Goal: Transaction & Acquisition: Purchase product/service

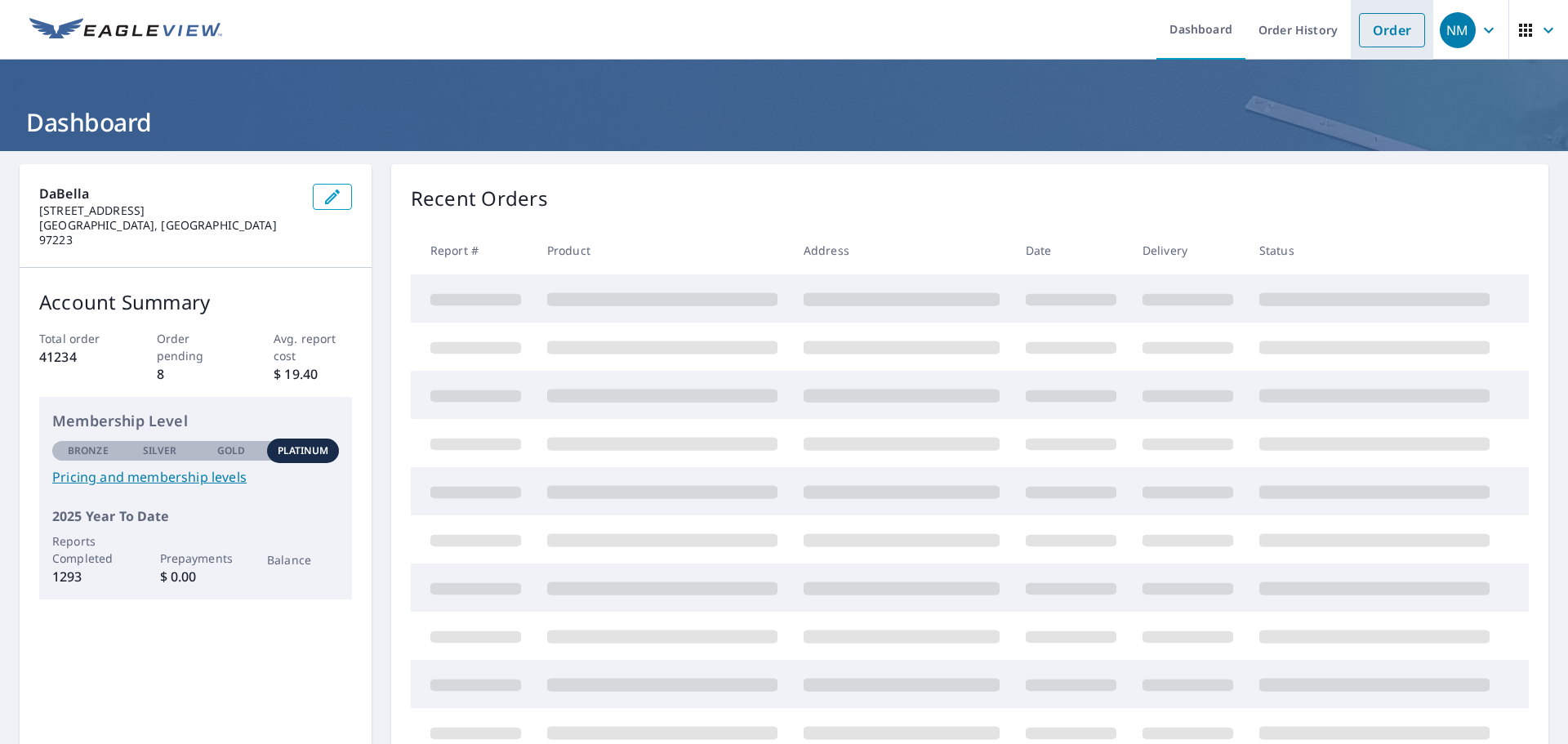
click at [1377, 33] on link "Order" at bounding box center [1391, 30] width 66 height 34
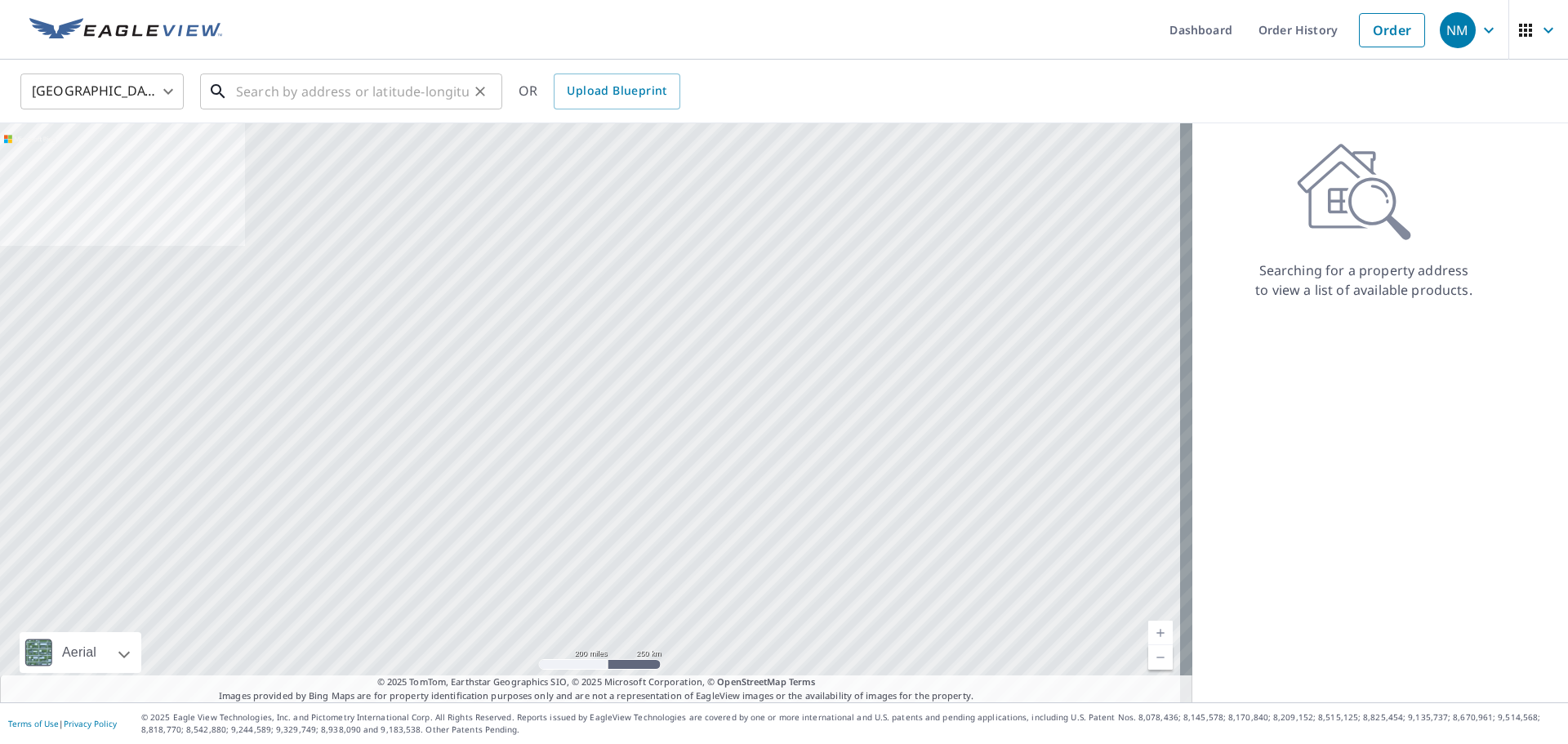
click at [326, 105] on input "text" at bounding box center [352, 91] width 232 height 46
paste input "[STREET_ADDRESS]"
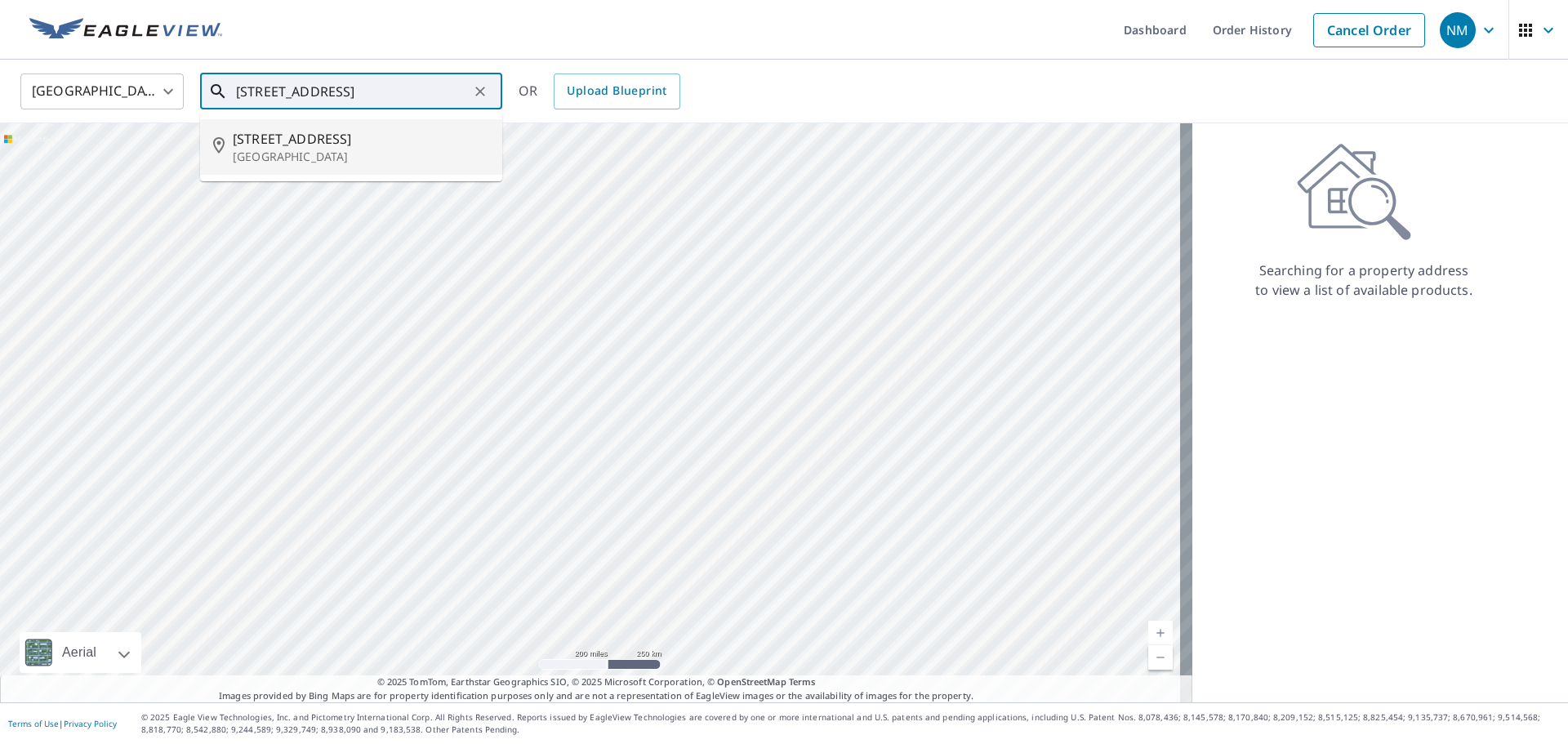
click at [299, 165] on li "[STREET_ADDRESS]" at bounding box center [350, 147] width 302 height 56
type input "[STREET_ADDRESS]"
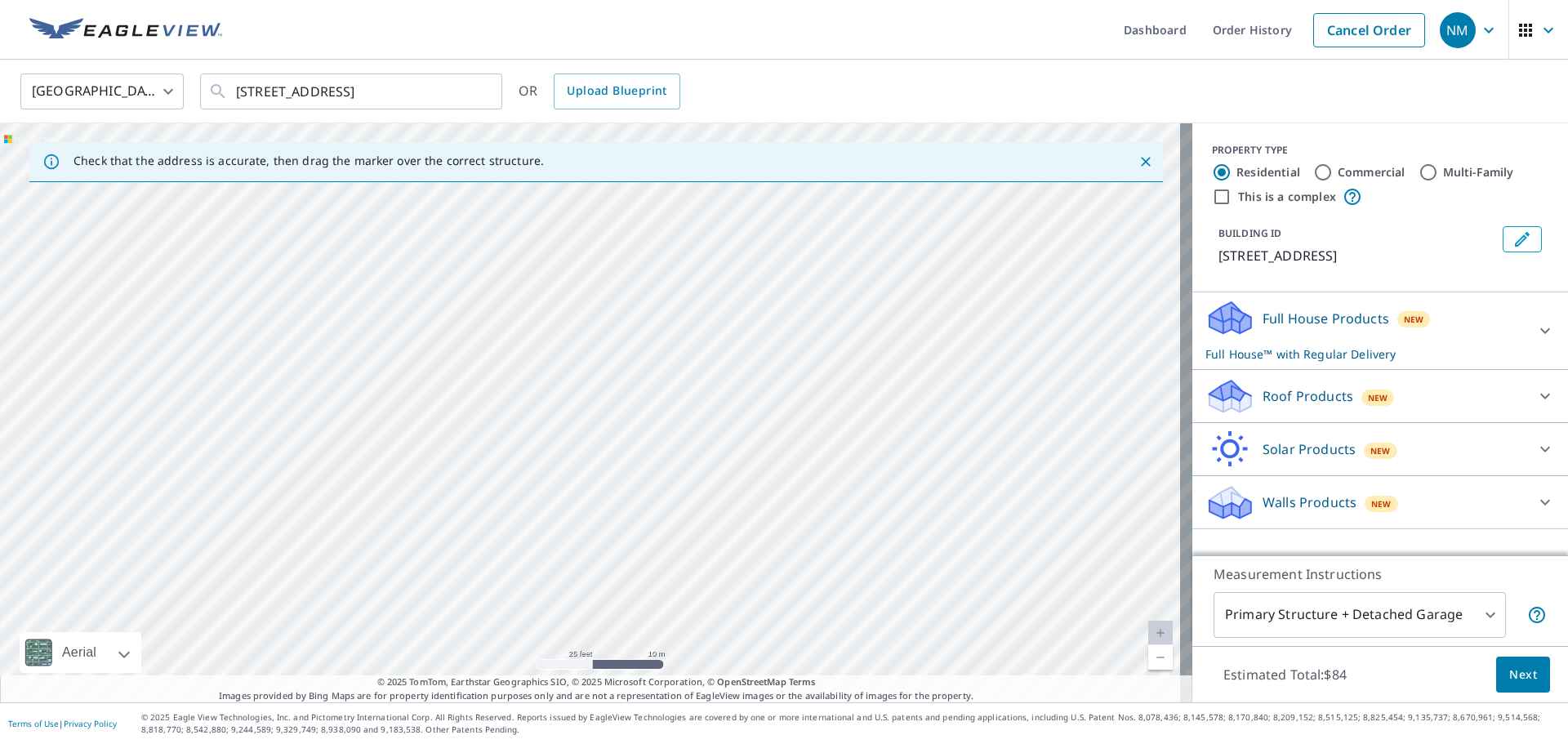
click at [473, 288] on div "[STREET_ADDRESS]" at bounding box center [596, 412] width 1192 height 579
drag, startPoint x: 596, startPoint y: 379, endPoint x: 1032, endPoint y: 688, distance: 534.4
click at [1032, 688] on div "Check that the address is accurate, then drag the marker over the correct struc…" at bounding box center [596, 412] width 1192 height 579
drag, startPoint x: 942, startPoint y: 500, endPoint x: 1205, endPoint y: 636, distance: 296.1
click at [1205, 636] on div "Check that the address is accurate, then drag the marker over the correct struc…" at bounding box center [784, 412] width 1568 height 579
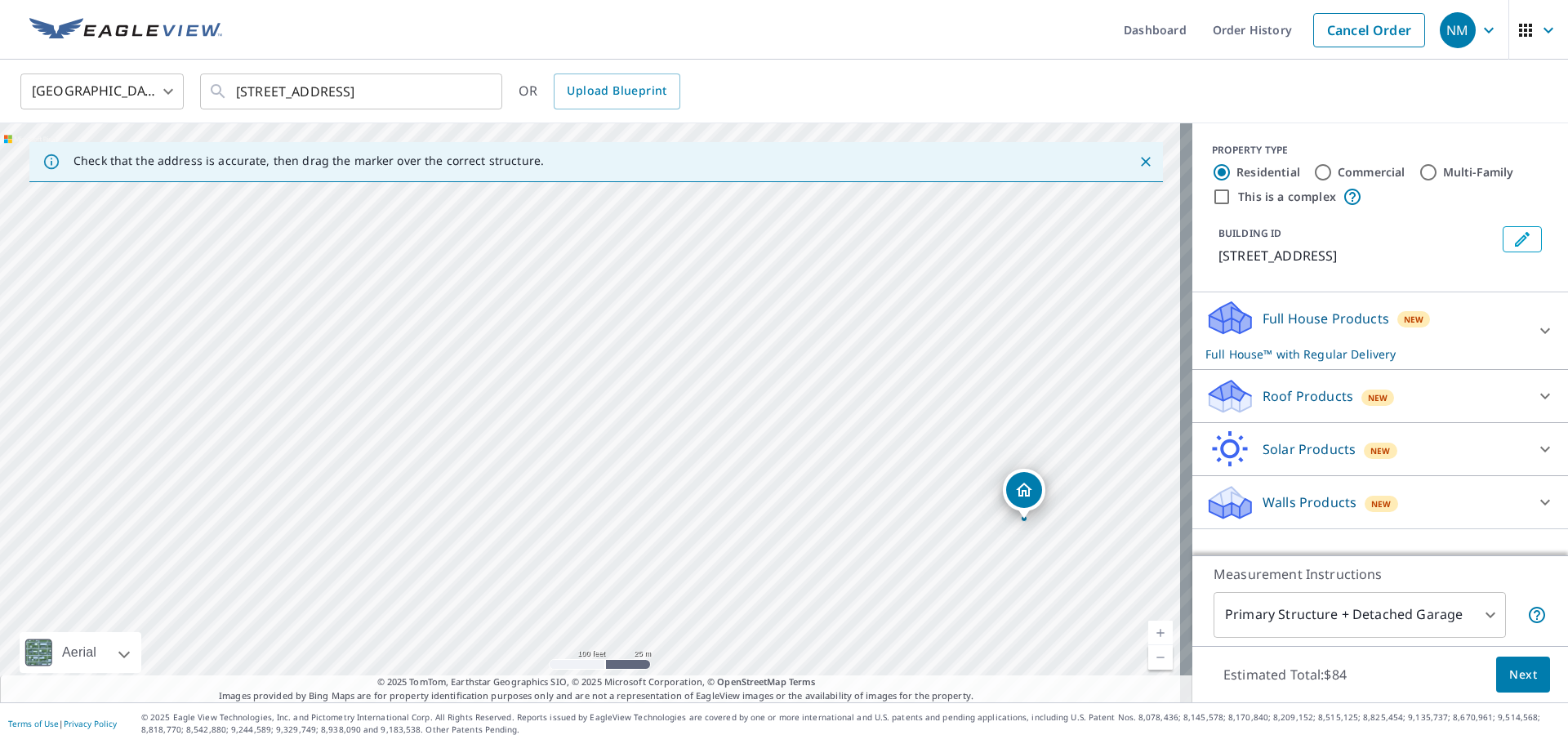
click at [1133, 555] on div "[STREET_ADDRESS]" at bounding box center [596, 412] width 1192 height 579
click at [832, 464] on div "[STREET_ADDRESS][PERSON_NAME]" at bounding box center [596, 412] width 1192 height 579
drag, startPoint x: 297, startPoint y: 291, endPoint x: 486, endPoint y: 421, distance: 229.4
click at [1319, 402] on p "Roof Products" at bounding box center [1309, 396] width 91 height 20
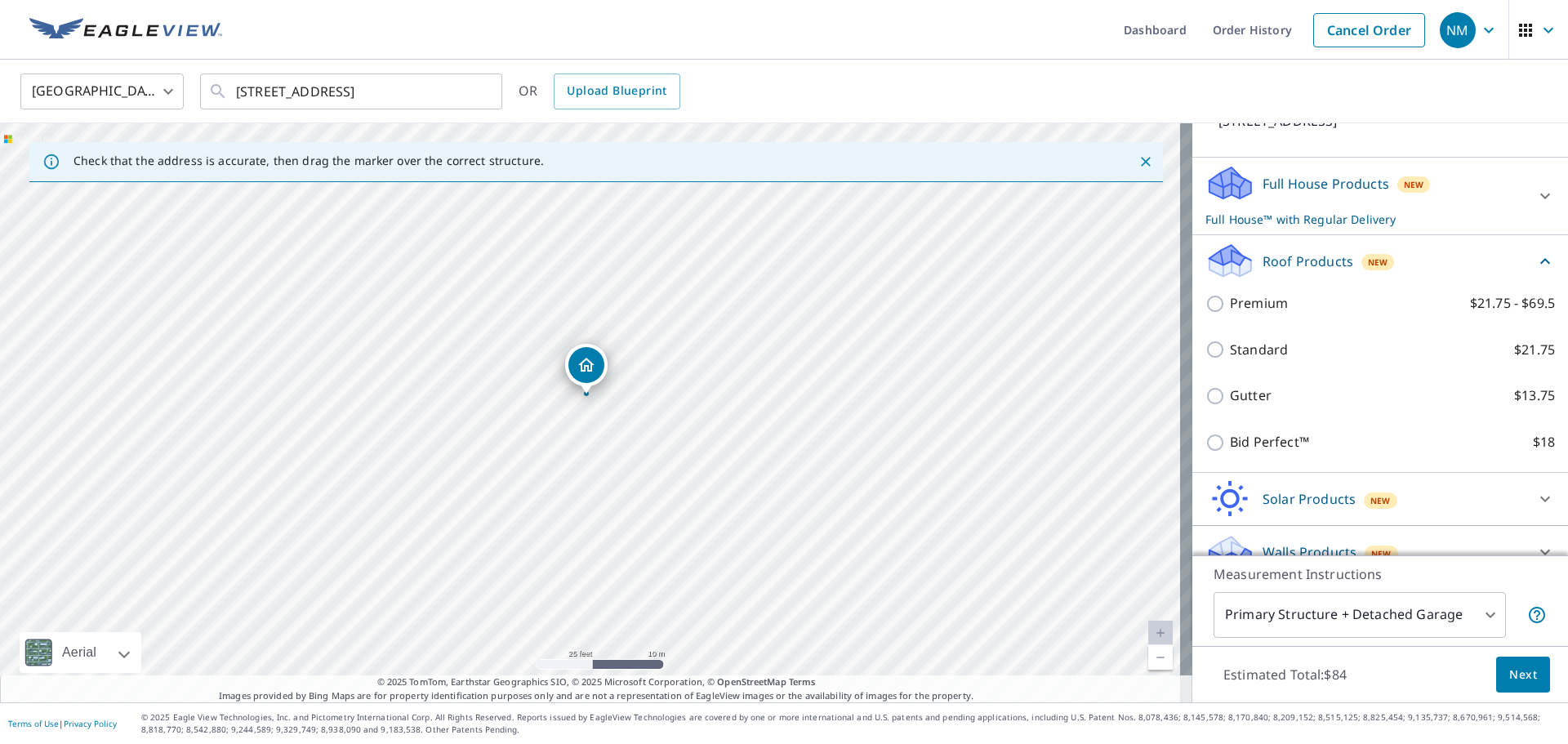
scroll to position [151, 0]
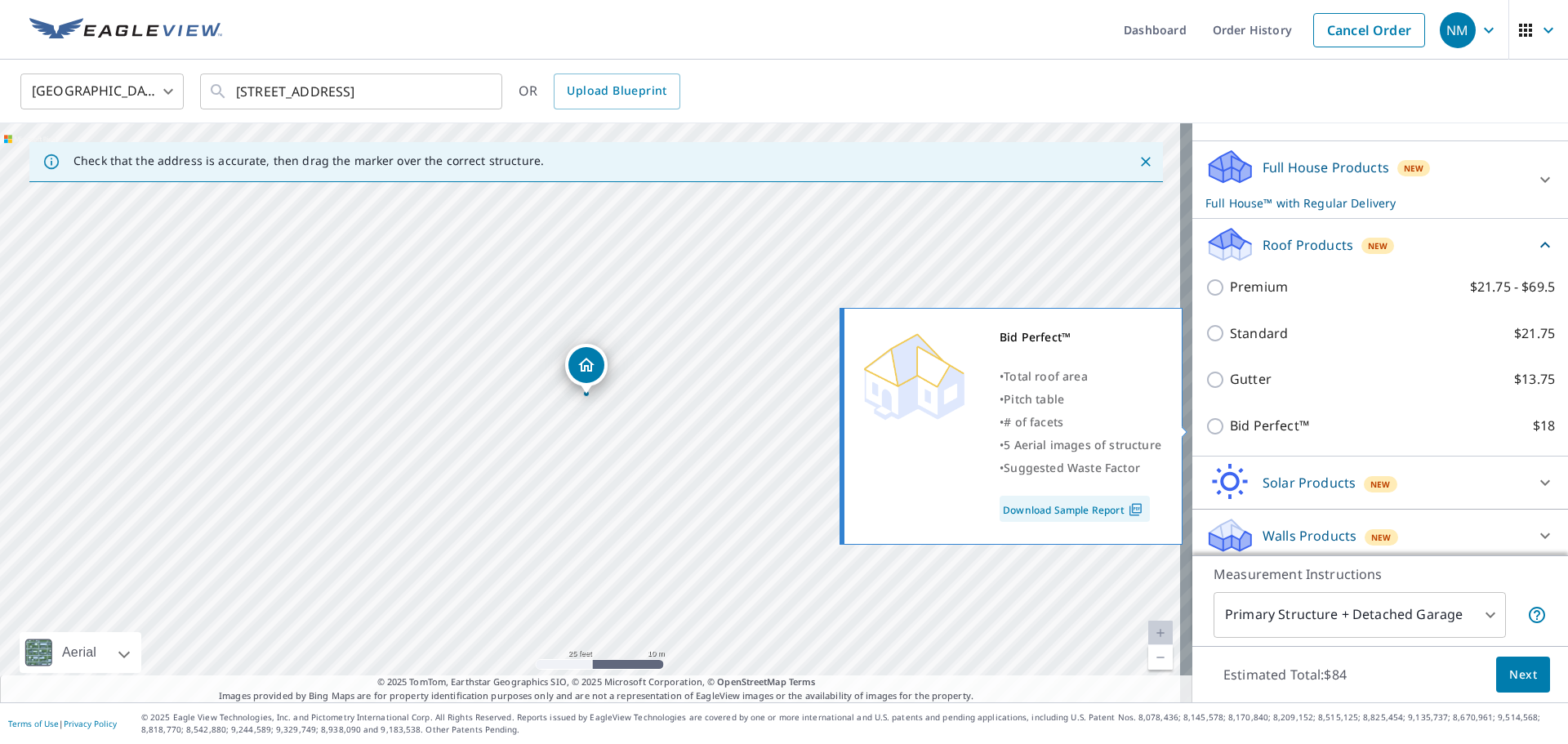
click at [1256, 425] on p "Bid Perfect™" at bounding box center [1269, 425] width 79 height 20
click at [1230, 425] on input "Bid Perfect™ $18" at bounding box center [1218, 425] width 24 height 20
checkbox input "true"
checkbox input "false"
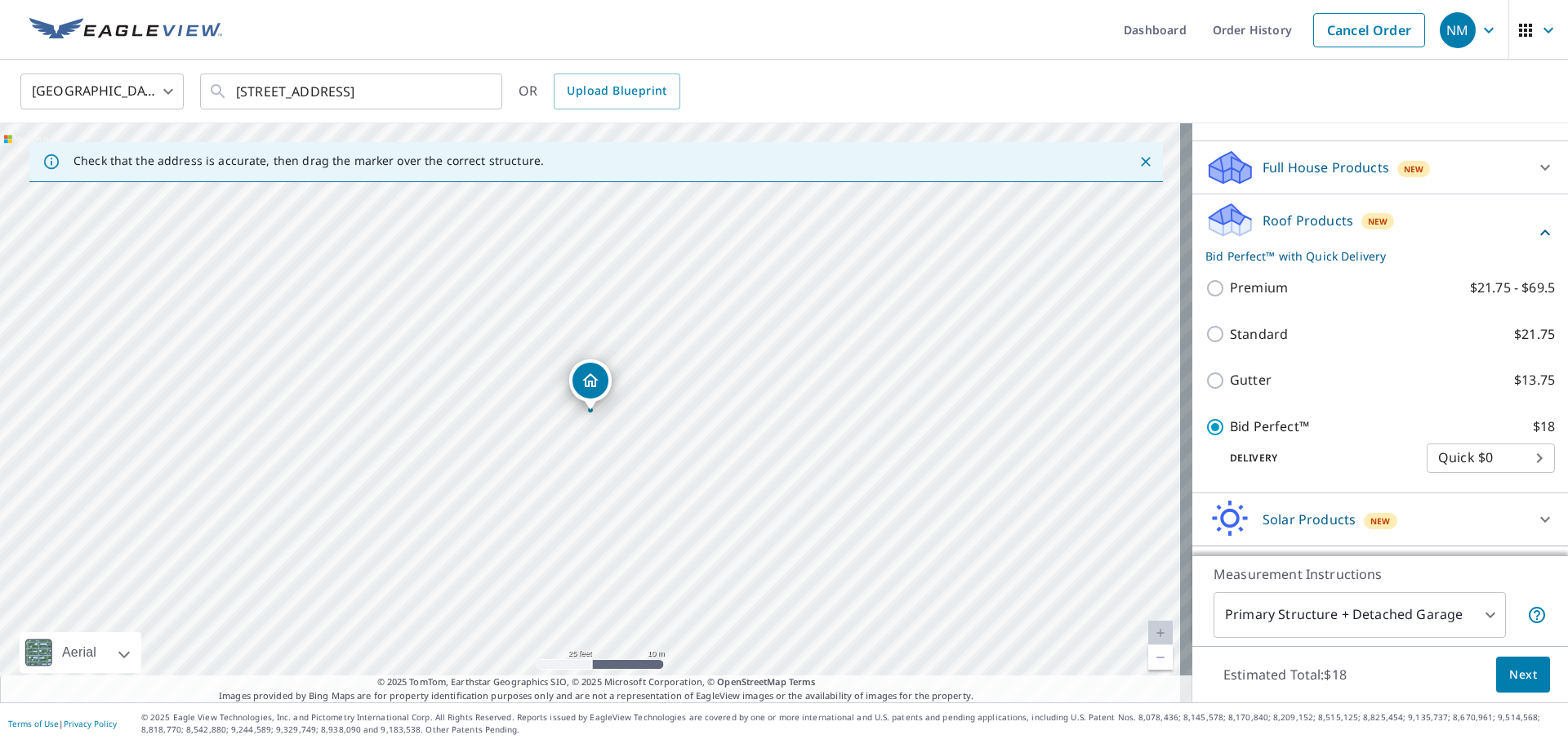
click at [1509, 673] on span "Next" at bounding box center [1523, 674] width 28 height 20
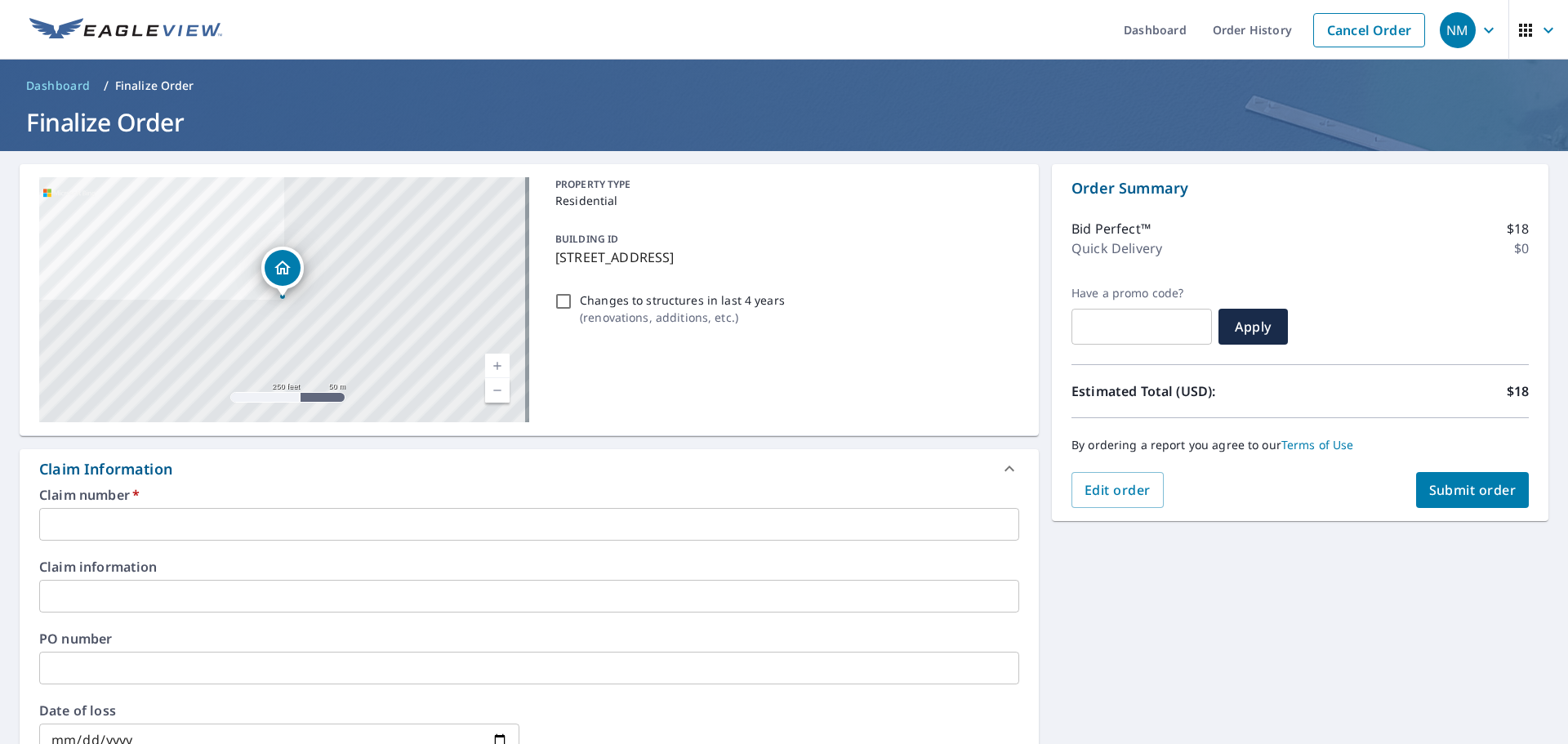
click at [281, 514] on input "text" at bounding box center [529, 524] width 980 height 33
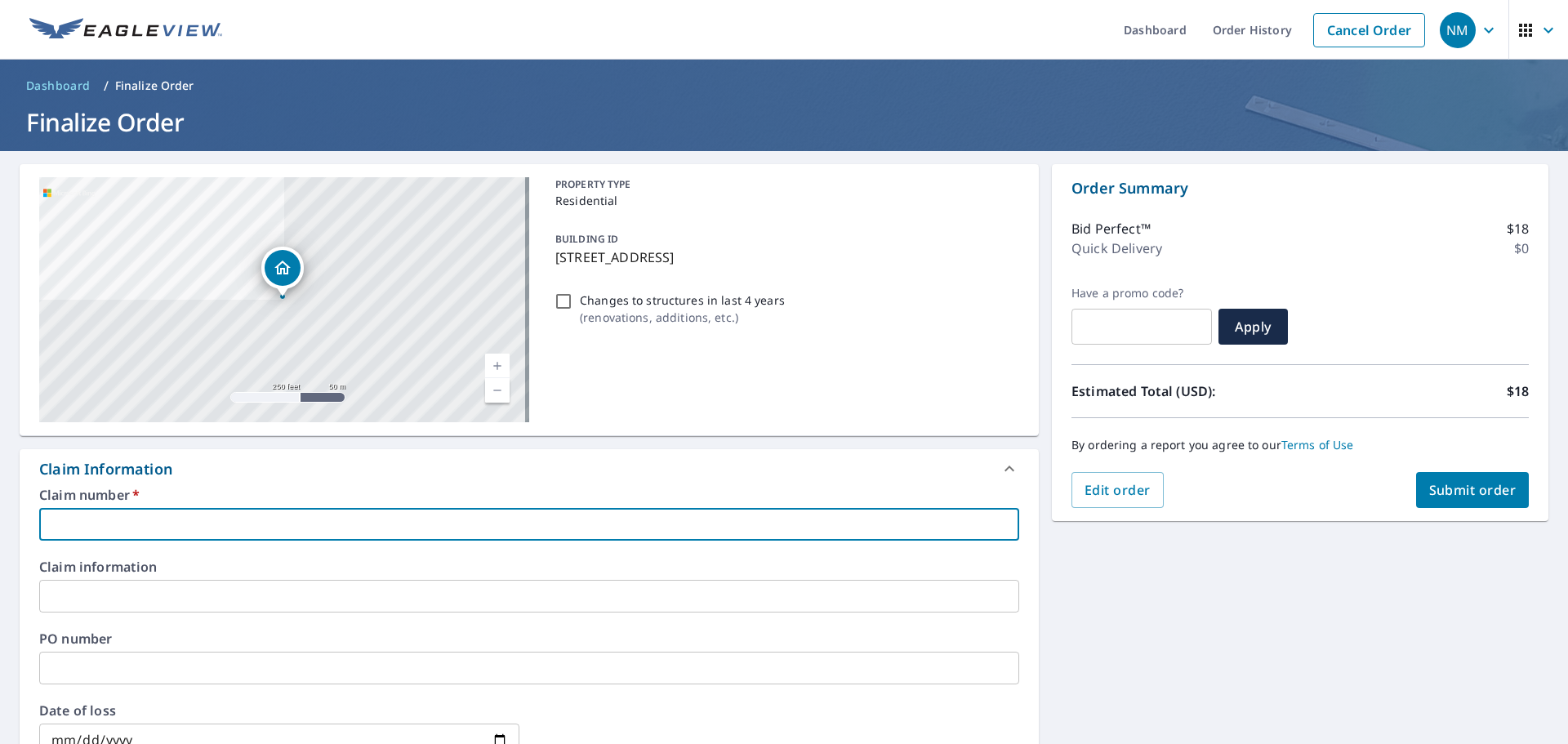
type input "P"
checkbox input "true"
type input "PR"
checkbox input "true"
type input "PRV"
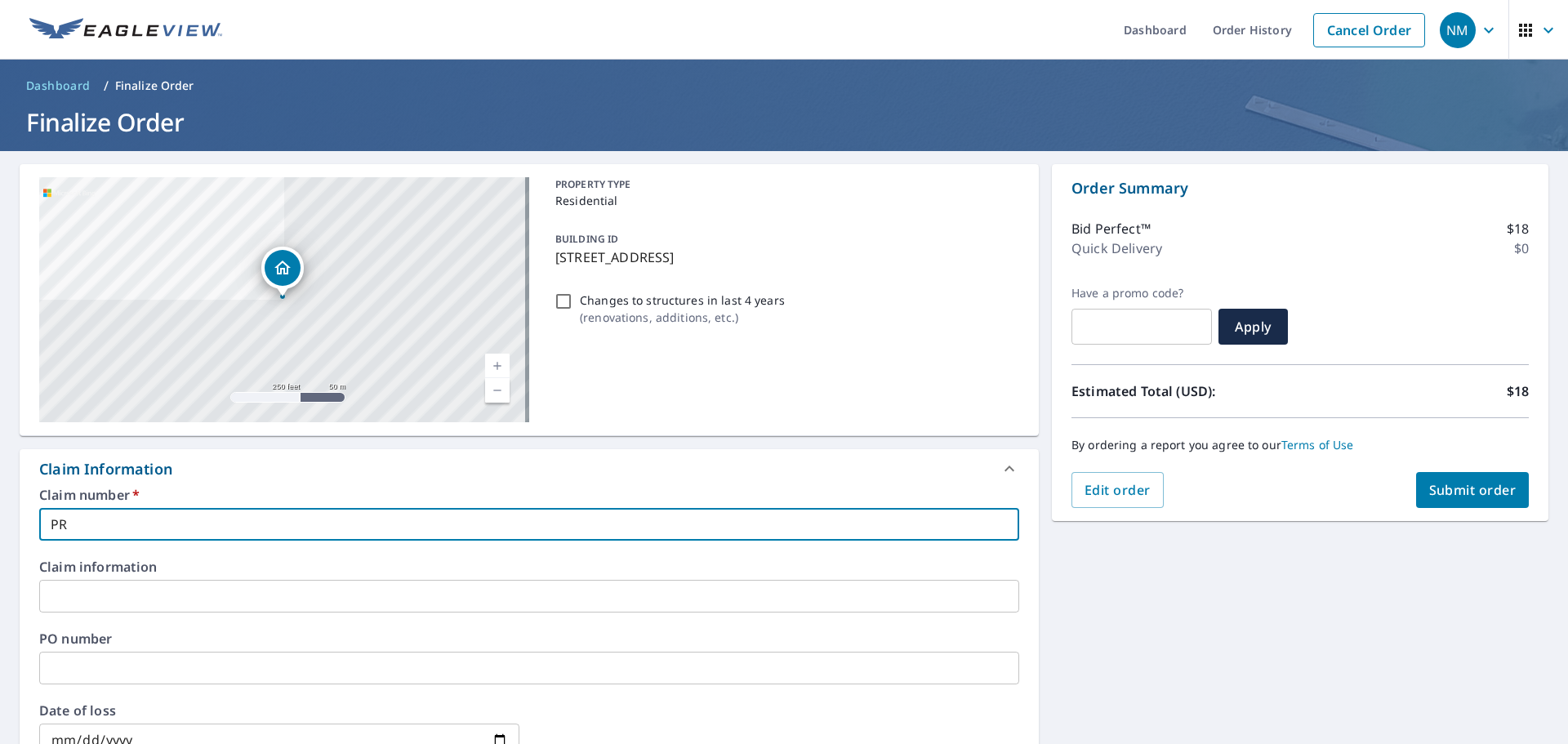
checkbox input "true"
type input "PRV"
checkbox input "true"
type input "PRV"
checkbox input "true"
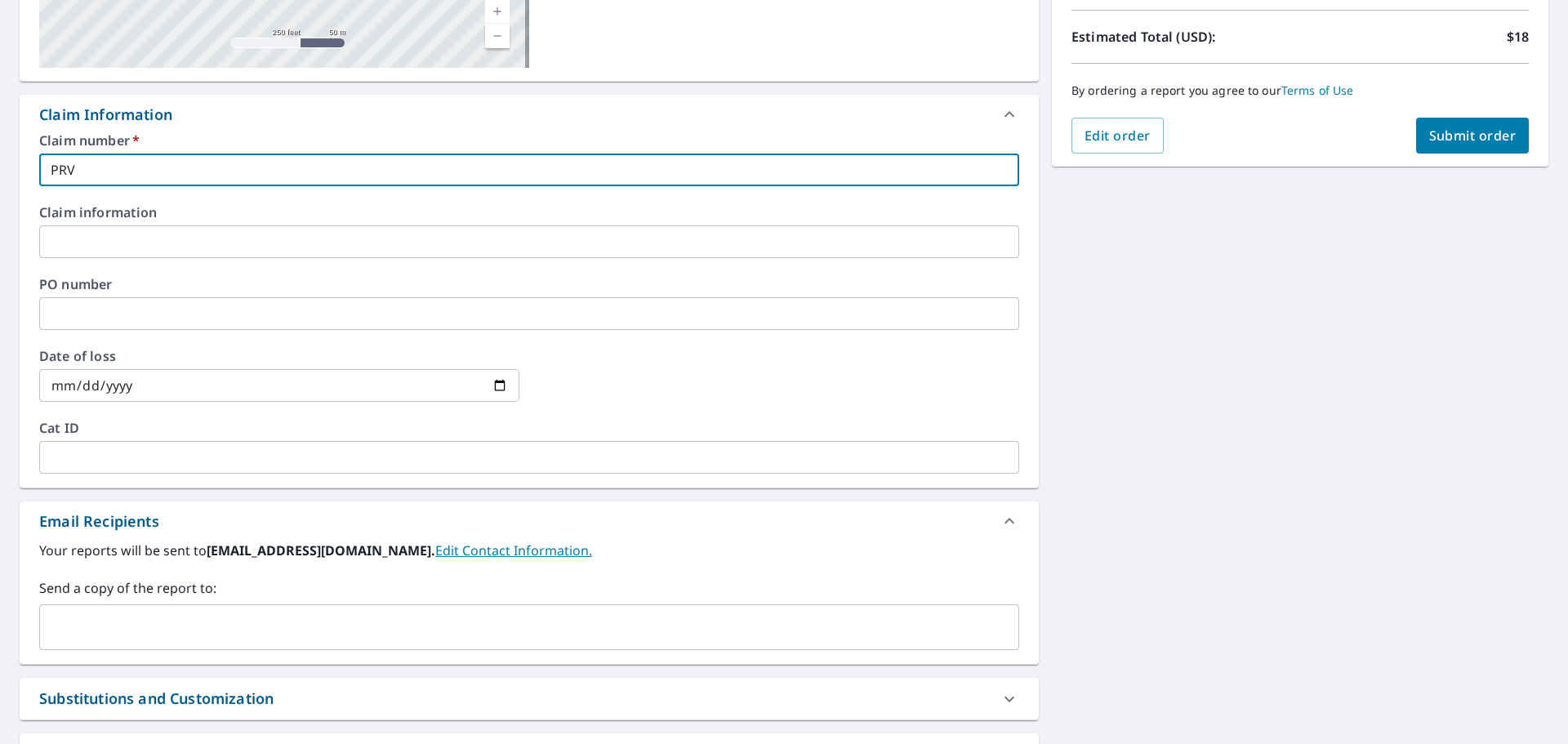
scroll to position [408, 0]
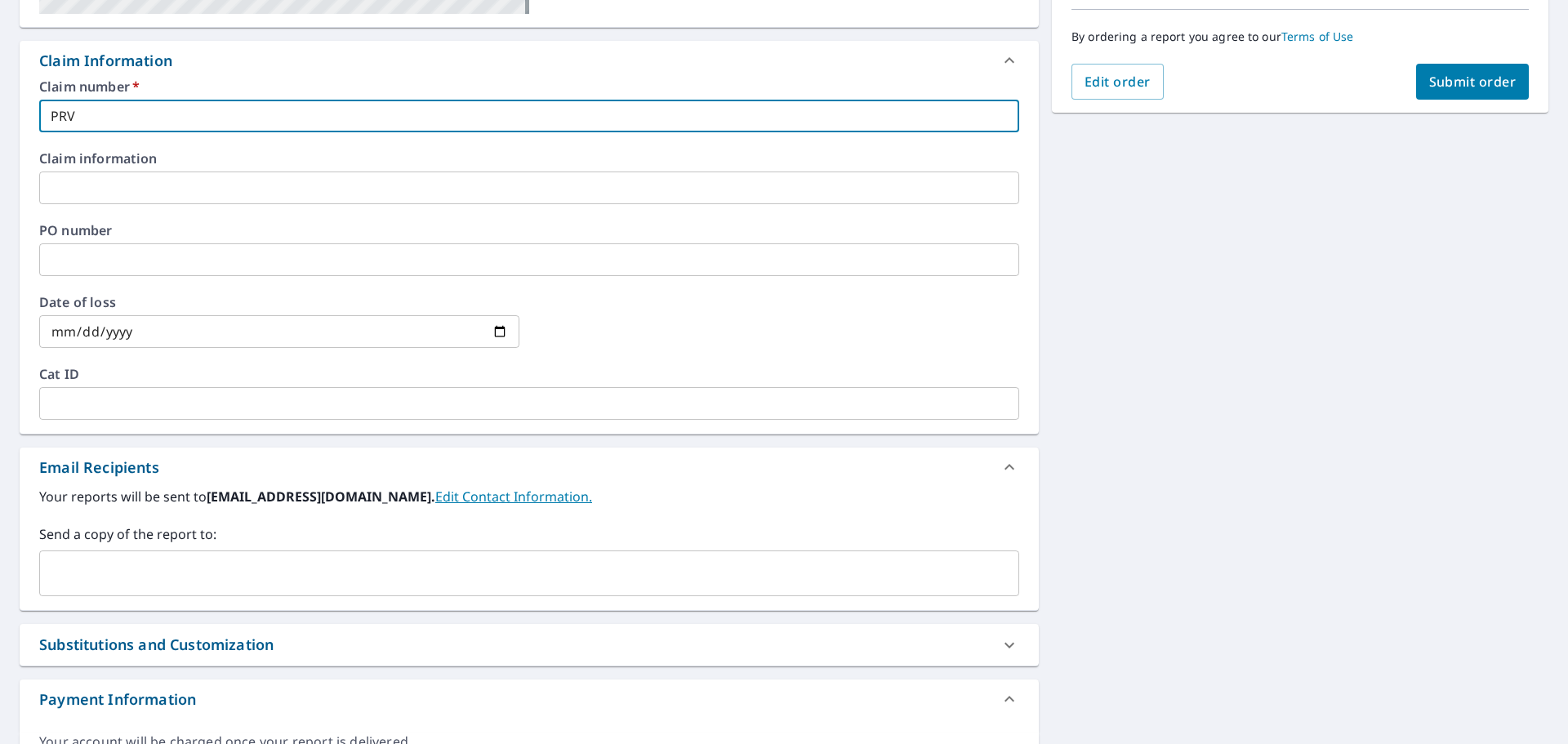
type input "PRV"
click at [273, 581] on input "text" at bounding box center [517, 572] width 941 height 31
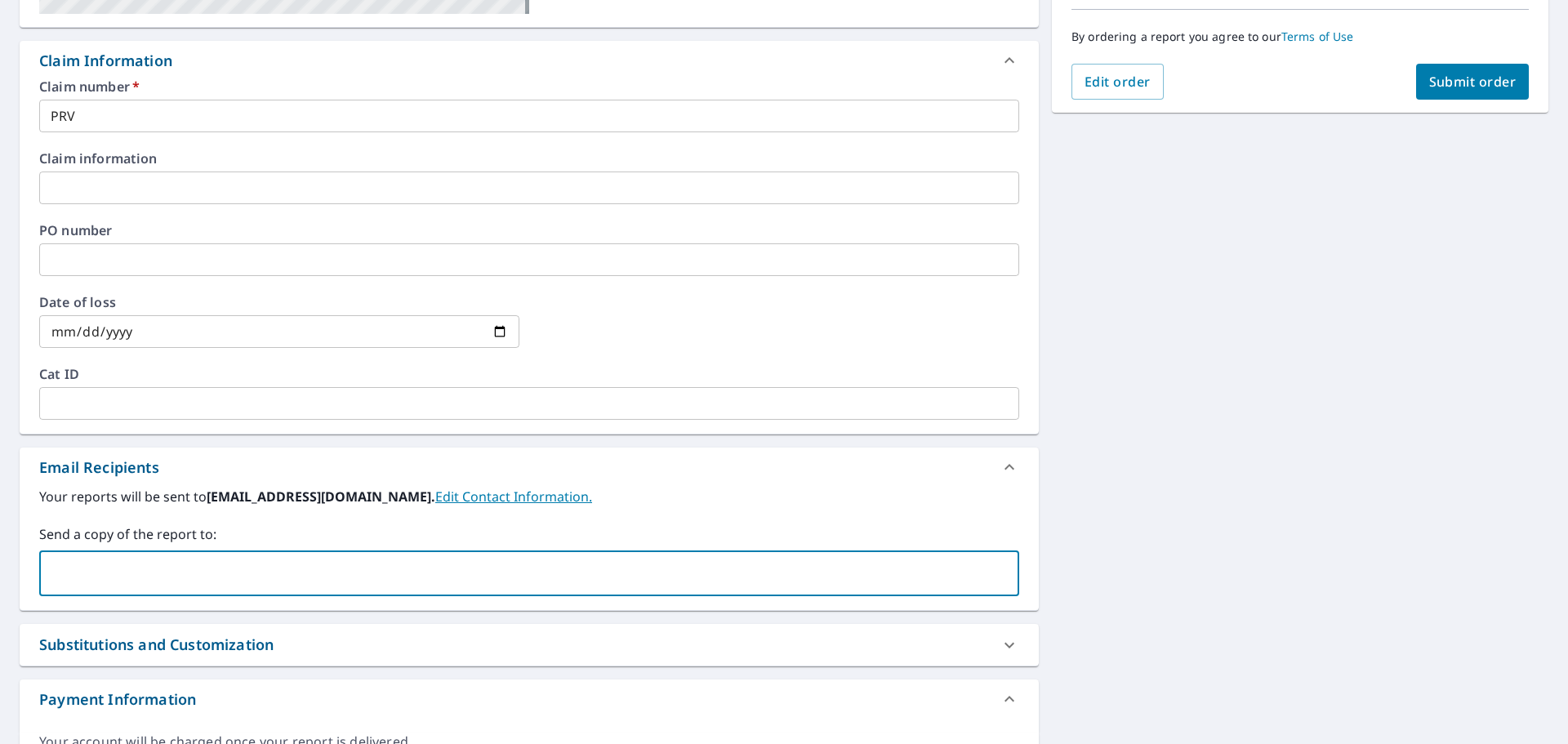
click at [234, 588] on input "text" at bounding box center [517, 572] width 941 height 31
paste input "[PERSON_NAME][EMAIL_ADDRESS][PERSON_NAME][PERSON_NAME][DOMAIN_NAME]"
type input "[PERSON_NAME][EMAIL_ADDRESS][PERSON_NAME][PERSON_NAME][DOMAIN_NAME]"
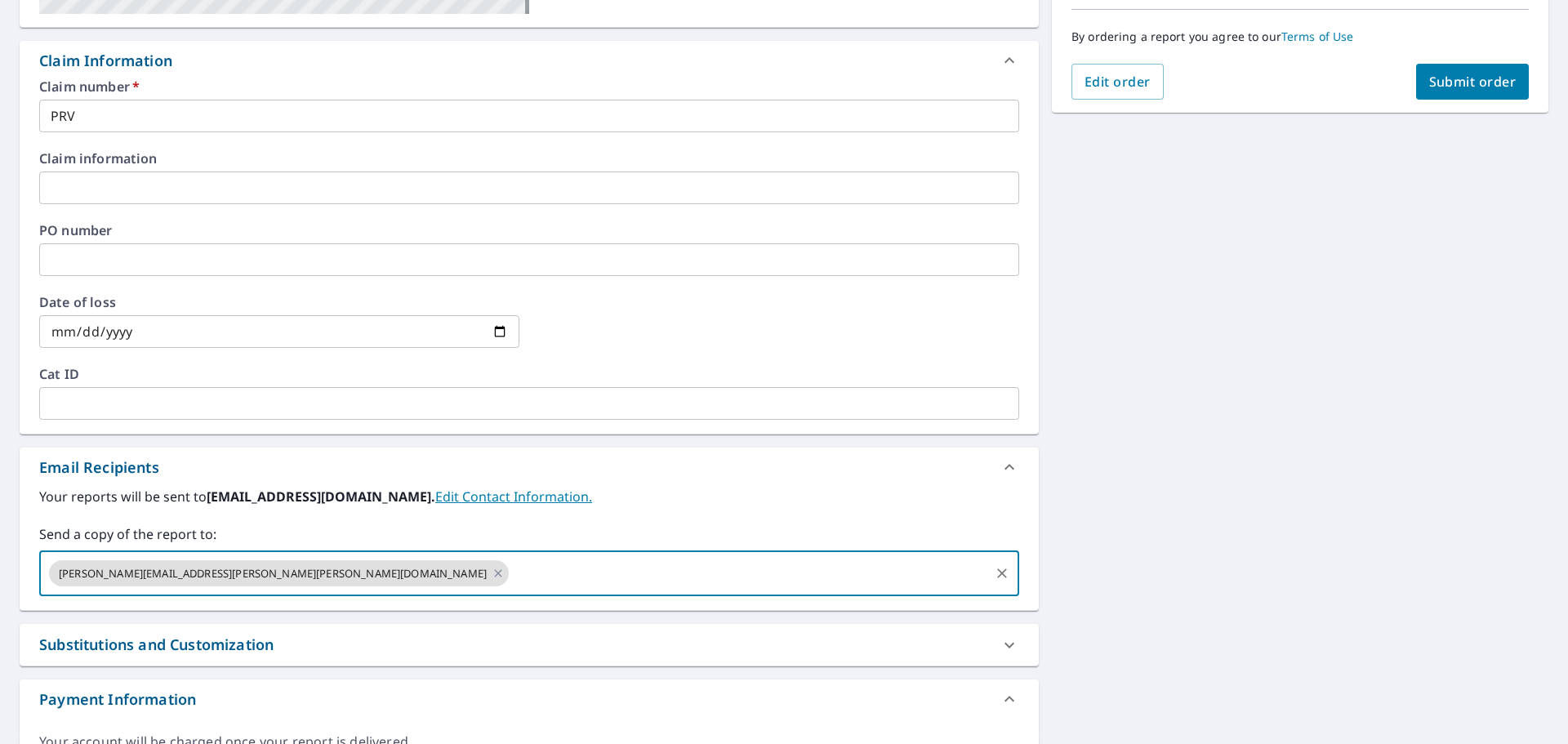
click at [1450, 81] on span "Submit order" at bounding box center [1473, 81] width 87 height 18
checkbox input "true"
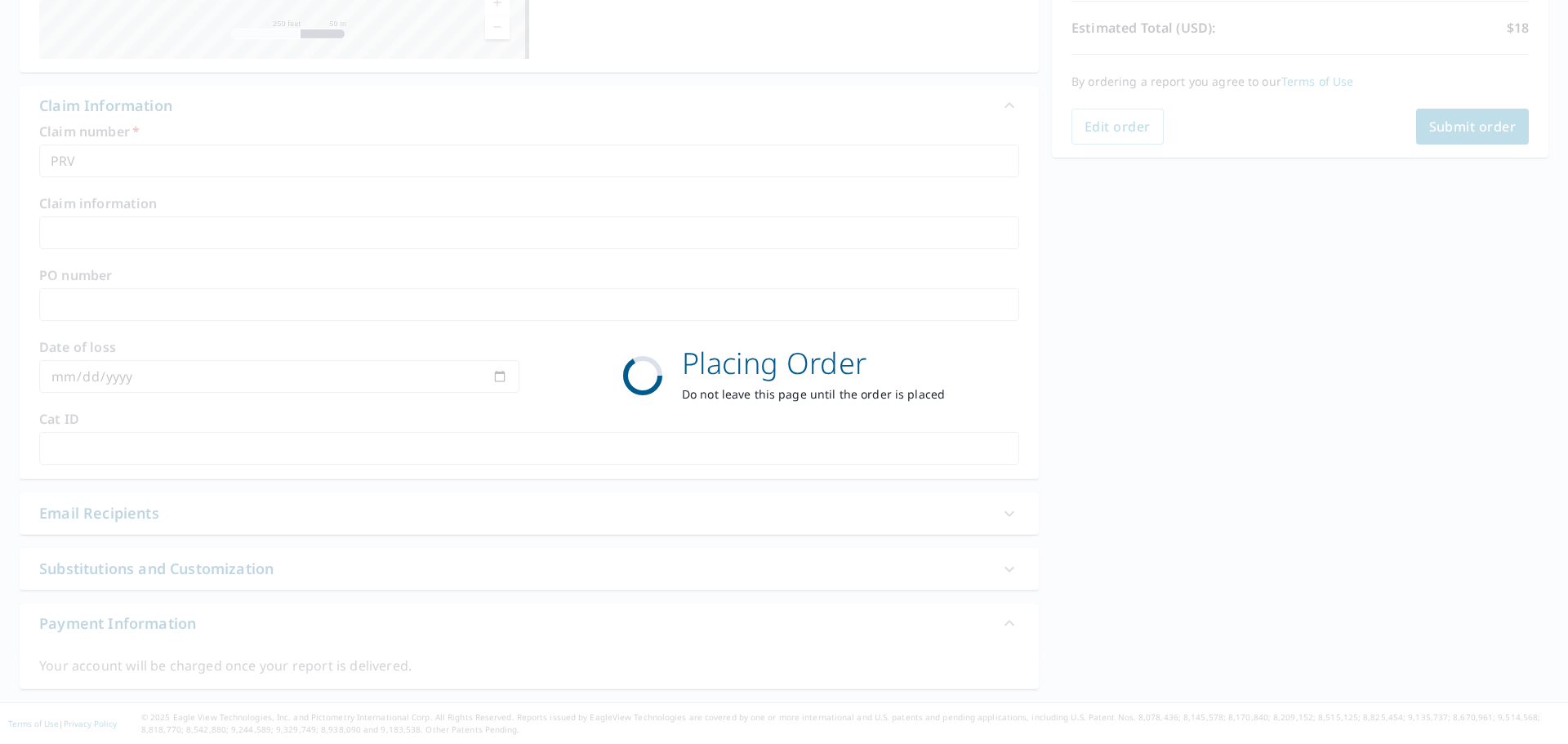
scroll to position [363, 0]
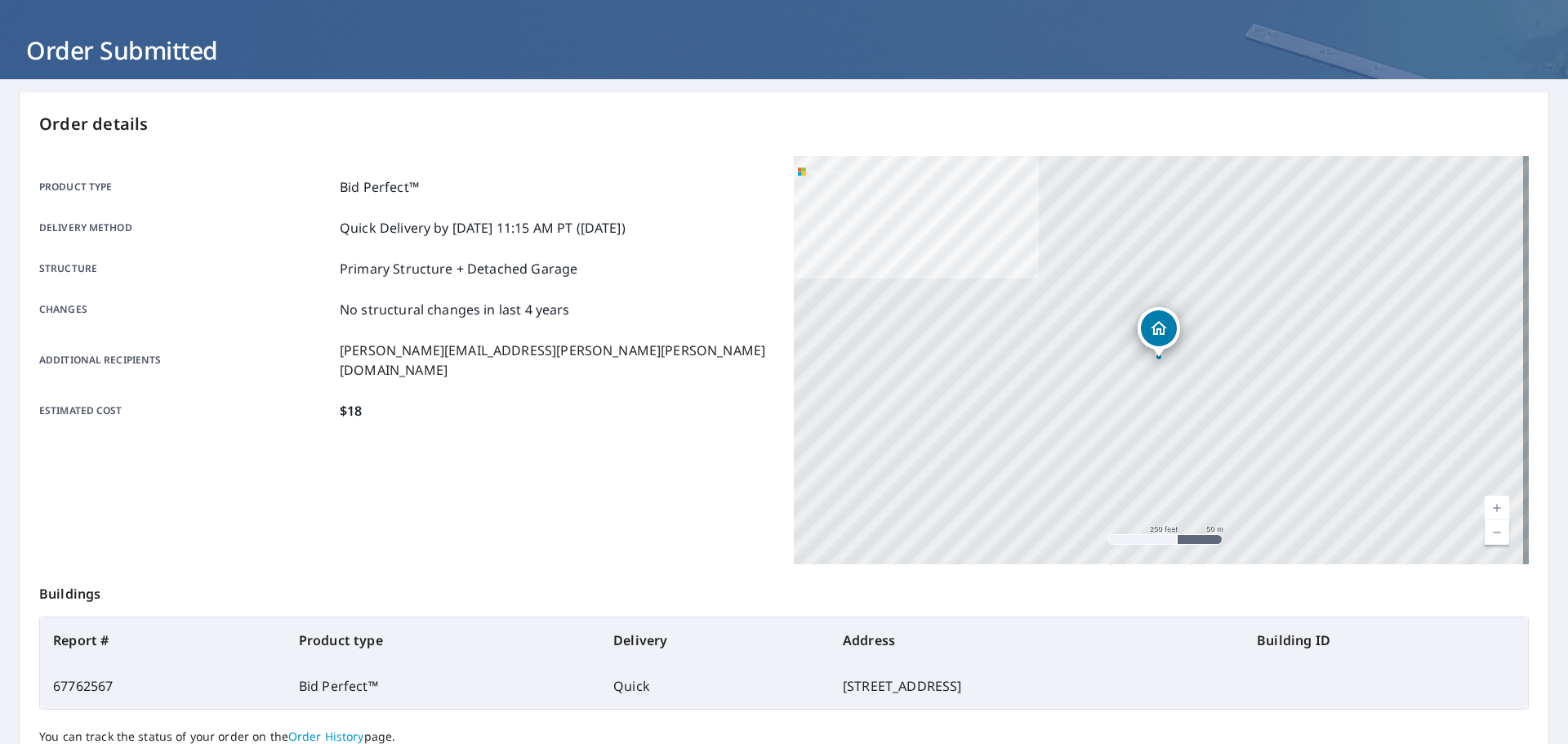
scroll to position [54, 0]
